Goal: Find specific page/section: Find specific page/section

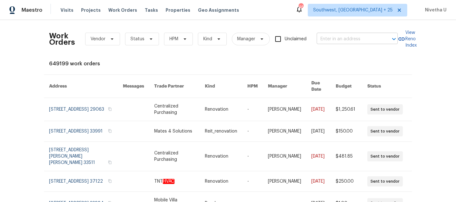
click at [331, 39] on input "text" at bounding box center [348, 39] width 63 height 10
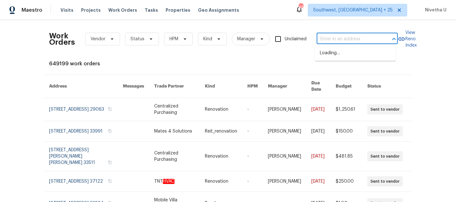
paste input "[STREET_ADDRESS]"
type input "[STREET_ADDRESS]"
click at [337, 58] on li "[STREET_ADDRESS]" at bounding box center [355, 53] width 81 height 10
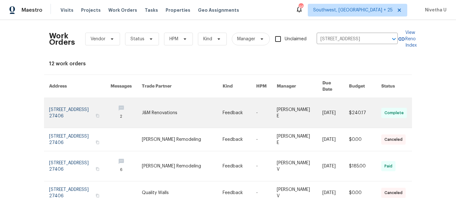
click at [63, 104] on link at bounding box center [79, 113] width 61 height 30
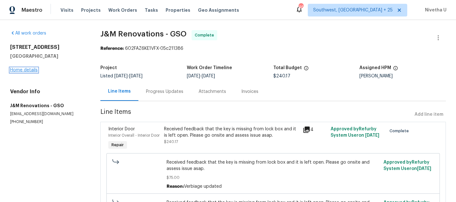
click at [20, 70] on link "Home details" at bounding box center [24, 70] width 28 height 4
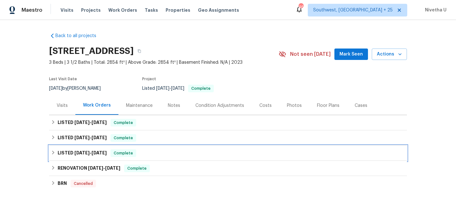
click at [144, 156] on div "LISTED [DATE] - [DATE] Complete" at bounding box center [228, 153] width 354 height 8
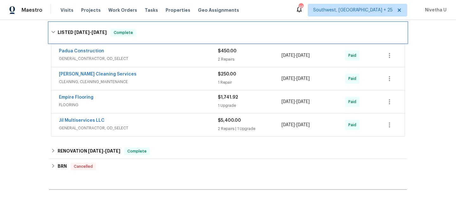
scroll to position [130, 0]
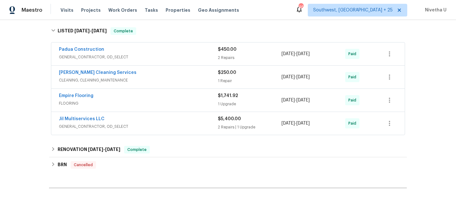
click at [174, 127] on span "GENERAL_CONTRACTOR, OD_SELECT" at bounding box center [138, 126] width 159 height 6
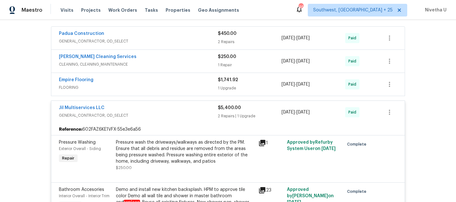
scroll to position [130, 0]
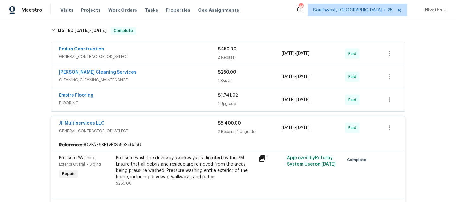
click at [169, 129] on span "GENERAL_CONTRACTOR, OD_SELECT" at bounding box center [138, 131] width 159 height 6
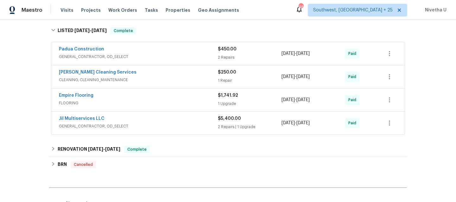
click at [161, 109] on div "Empire Flooring FLOORING $1,741.92 1 Upgrade [DATE] - [DATE] Paid" at bounding box center [228, 99] width 354 height 23
click at [158, 99] on div "Empire Flooring" at bounding box center [138, 96] width 159 height 8
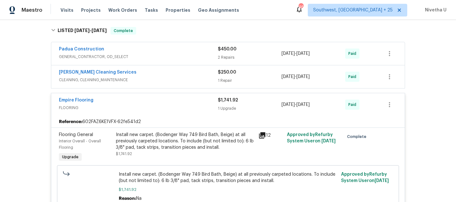
click at [171, 105] on span "FLOORING" at bounding box center [138, 108] width 159 height 6
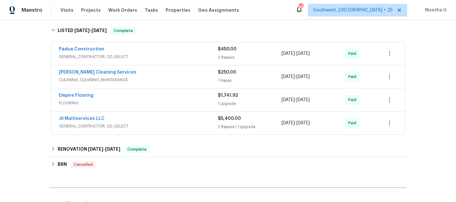
click at [158, 78] on span "CLEANING, CLEANING_MAINTENANCE" at bounding box center [138, 80] width 159 height 6
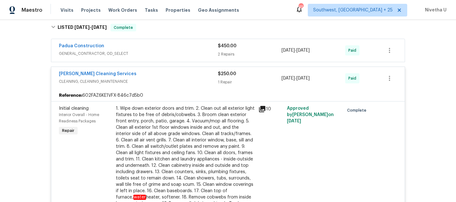
scroll to position [132, 0]
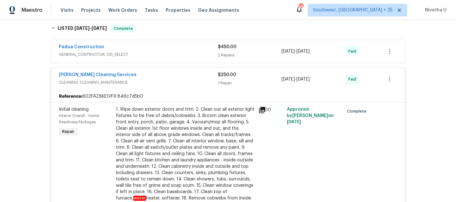
click at [160, 84] on span "CLEANING, CLEANING_MAINTENANCE" at bounding box center [138, 82] width 159 height 6
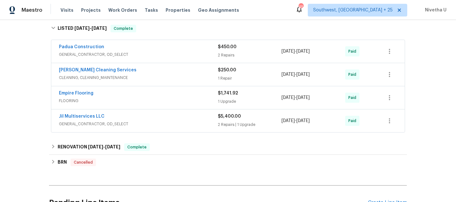
click at [152, 47] on div "Padua Construction" at bounding box center [138, 48] width 159 height 8
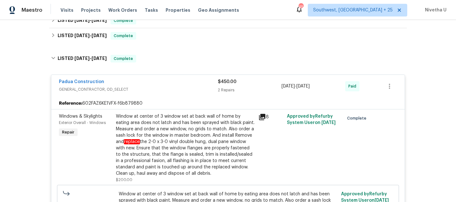
scroll to position [101, 0]
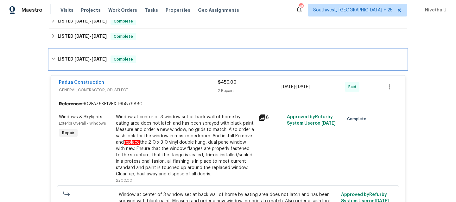
click at [166, 63] on div "LISTED [DATE] - [DATE] Complete" at bounding box center [228, 59] width 358 height 20
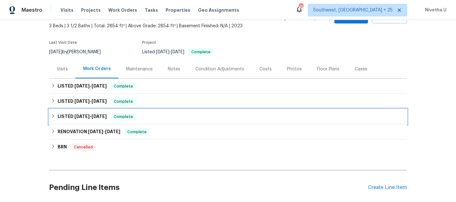
scroll to position [35, 0]
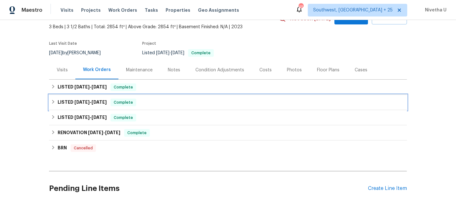
click at [146, 99] on div "LISTED [DATE] - [DATE] Complete" at bounding box center [228, 103] width 354 height 8
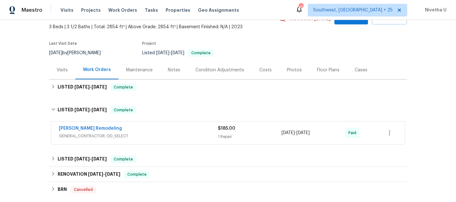
click at [162, 135] on span "GENERAL_CONTRACTOR, OD_SELECT" at bounding box center [138, 136] width 159 height 6
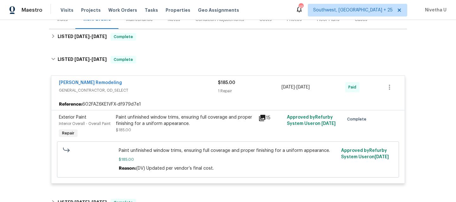
scroll to position [68, 0]
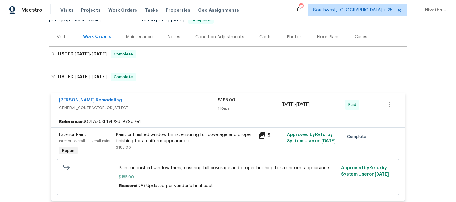
click at [151, 99] on div "[PERSON_NAME] Remodeling" at bounding box center [138, 101] width 159 height 8
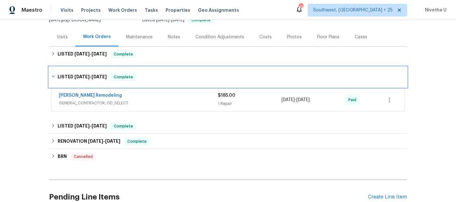
click at [145, 82] on div "LISTED [DATE] - [DATE] Complete" at bounding box center [228, 77] width 358 height 20
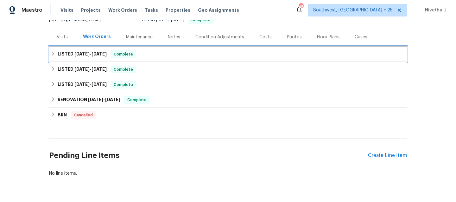
click at [145, 56] on div "LISTED [DATE] - [DATE] Complete" at bounding box center [228, 54] width 354 height 8
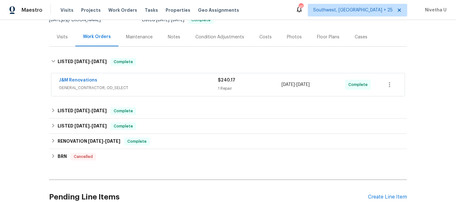
click at [159, 87] on span "GENERAL_CONTRACTOR, OD_SELECT" at bounding box center [138, 88] width 159 height 6
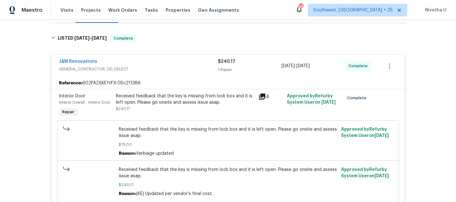
scroll to position [91, 0]
click at [177, 69] on span "GENERAL_CONTRACTOR, OD_SELECT" at bounding box center [138, 70] width 159 height 6
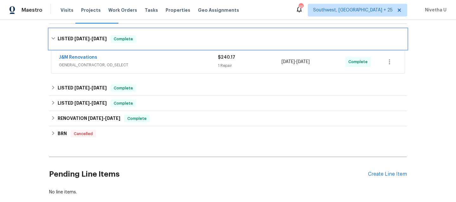
click at [170, 43] on div "LISTED [DATE] - [DATE] Complete" at bounding box center [228, 39] width 358 height 20
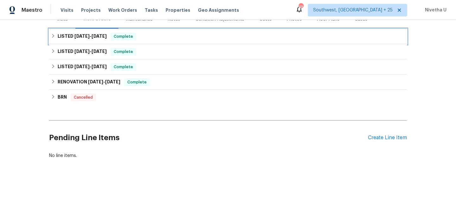
scroll to position [91, 0]
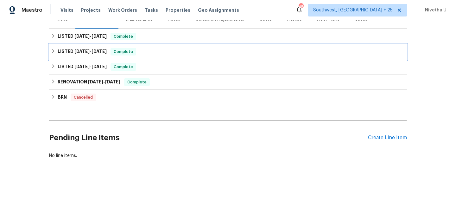
click at [167, 49] on div "LISTED [DATE] - [DATE] Complete" at bounding box center [228, 52] width 354 height 8
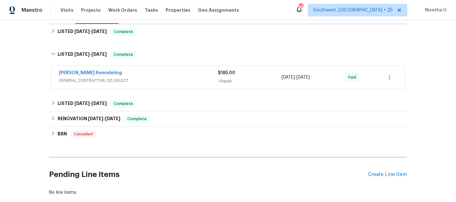
click at [173, 77] on div "[PERSON_NAME] Remodeling" at bounding box center [138, 74] width 159 height 8
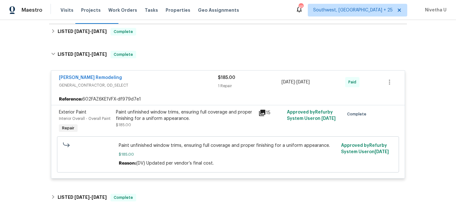
click at [169, 78] on div "[PERSON_NAME] Remodeling" at bounding box center [138, 78] width 159 height 8
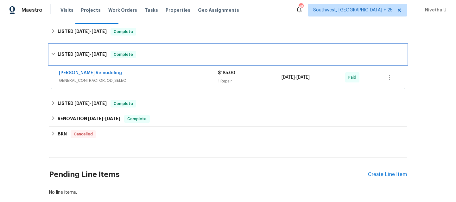
click at [167, 53] on div "LISTED [DATE] - [DATE] Complete" at bounding box center [228, 55] width 354 height 8
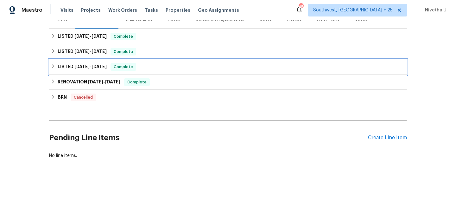
click at [167, 63] on div "LISTED [DATE] - [DATE] Complete" at bounding box center [228, 67] width 354 height 8
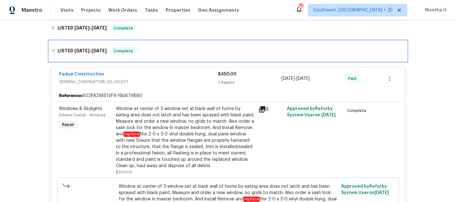
click at [161, 53] on div "LISTED [DATE] - [DATE] Complete" at bounding box center [228, 51] width 354 height 8
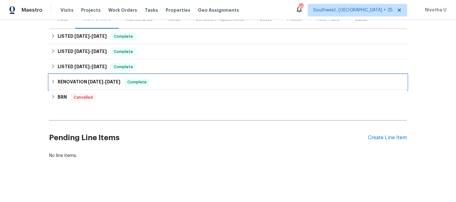
click at [163, 81] on div "RENOVATION [DATE] - [DATE] Complete" at bounding box center [228, 81] width 358 height 15
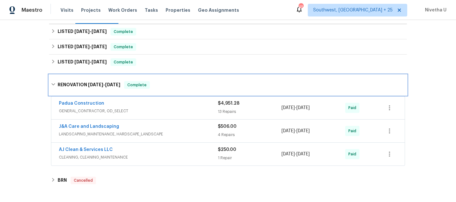
click at [162, 86] on div "RENOVATION [DATE] - [DATE] Complete" at bounding box center [228, 85] width 354 height 8
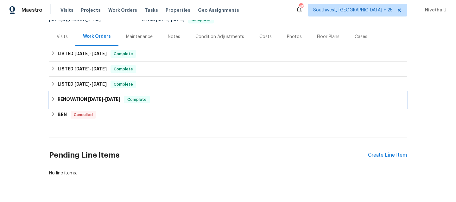
scroll to position [66, 0]
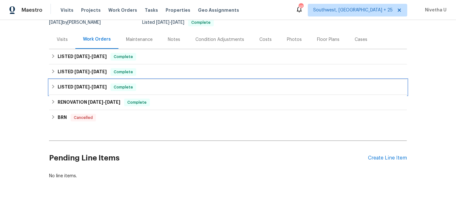
click at [156, 84] on div "LISTED [DATE] - [DATE] Complete" at bounding box center [228, 87] width 354 height 8
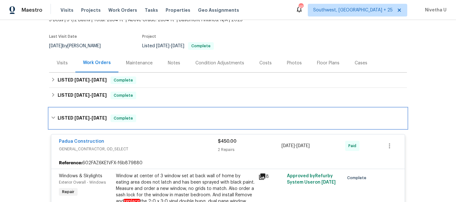
scroll to position [42, 0]
click at [150, 113] on div "LISTED [DATE] - [DATE] Complete" at bounding box center [228, 118] width 358 height 20
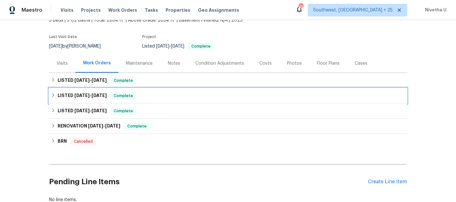
click at [148, 97] on div "LISTED [DATE] - [DATE] Complete" at bounding box center [228, 96] width 354 height 8
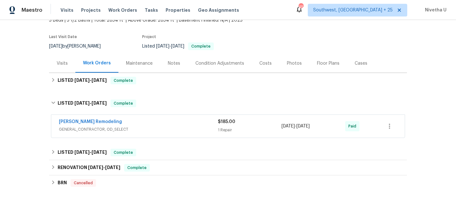
click at [155, 135] on div "[PERSON_NAME] Remodeling GENERAL_CONTRACTOR, OD_SELECT $185.00 1 Repair [DATE] …" at bounding box center [228, 126] width 354 height 23
click at [153, 126] on span "GENERAL_CONTRACTOR, OD_SELECT" at bounding box center [138, 129] width 159 height 6
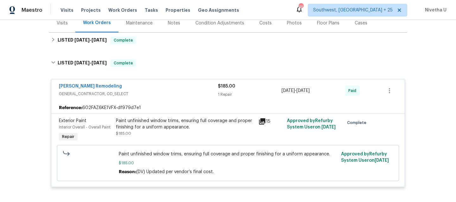
scroll to position [61, 0]
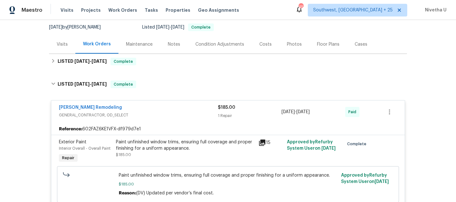
click at [150, 108] on div "[PERSON_NAME] Remodeling" at bounding box center [138, 108] width 159 height 8
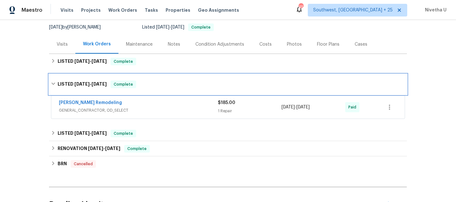
click at [148, 86] on div "LISTED [DATE] - [DATE] Complete" at bounding box center [228, 84] width 354 height 8
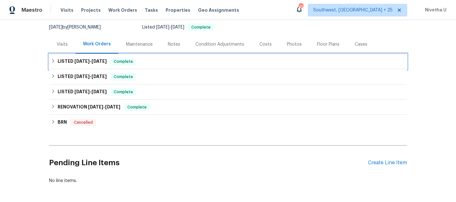
click at [144, 61] on div "LISTED [DATE] - [DATE] Complete" at bounding box center [228, 62] width 354 height 8
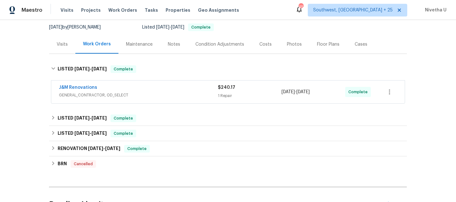
click at [157, 91] on div "J&M Renovations" at bounding box center [138, 88] width 159 height 8
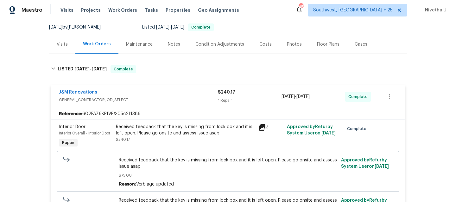
click at [157, 91] on div "J&M Renovations" at bounding box center [138, 93] width 159 height 8
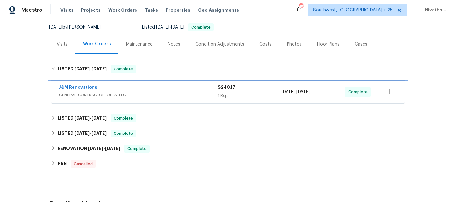
click at [150, 65] on div "LISTED [DATE] - [DATE] Complete" at bounding box center [228, 69] width 354 height 8
